Goal: Find specific page/section: Find specific page/section

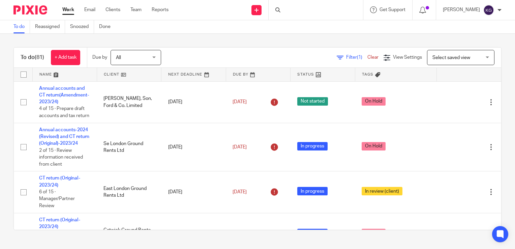
click at [294, 12] on div at bounding box center [316, 10] width 94 height 20
click at [290, 10] on input "Search" at bounding box center [312, 11] width 61 height 6
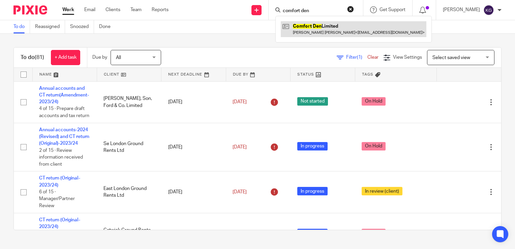
type input "comfort den"
click at [328, 28] on link at bounding box center [354, 29] width 146 height 16
